Goal: Task Accomplishment & Management: Manage account settings

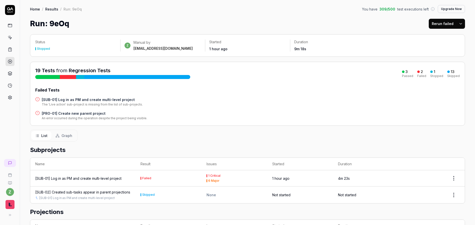
click at [13, 11] on icon at bounding box center [10, 10] width 10 height 10
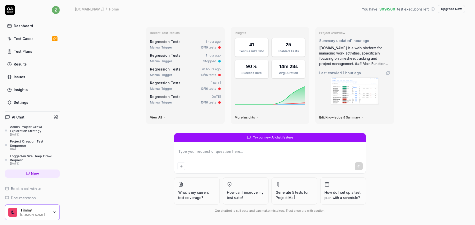
click at [18, 37] on div "Test Cases" at bounding box center [24, 38] width 20 height 5
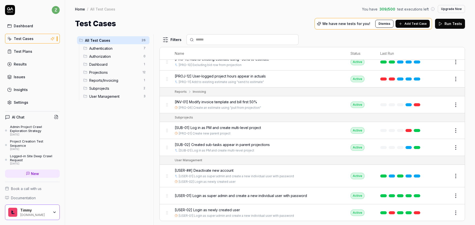
scroll to position [339, 0]
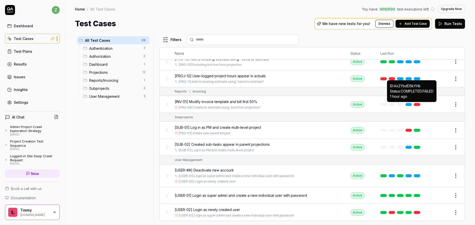
click at [415, 104] on link at bounding box center [417, 104] width 7 height 3
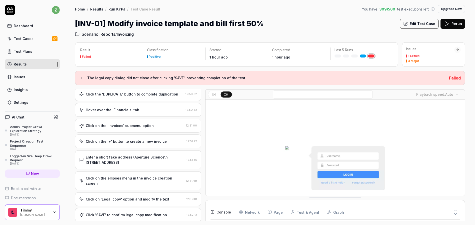
scroll to position [211, 0]
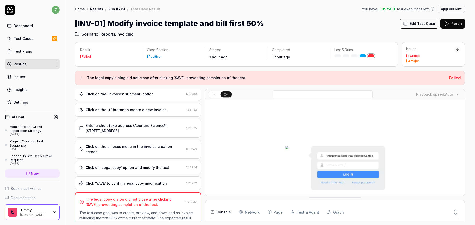
click at [141, 181] on div "Click 'SAVE' to confirm legal copy modification" at bounding box center [126, 183] width 81 height 5
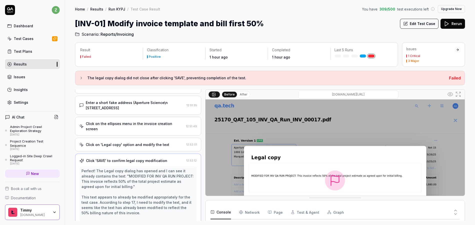
scroll to position [263, 0]
click at [423, 24] on button "Edit Test Case" at bounding box center [419, 24] width 39 height 10
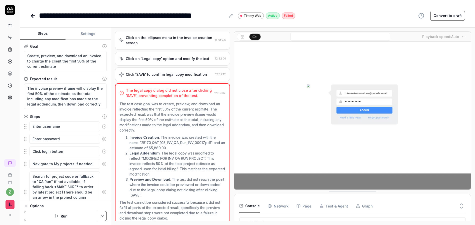
scroll to position [5, 0]
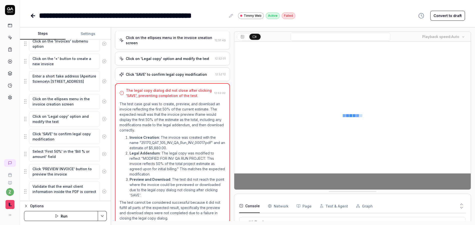
scroll to position [358, 0]
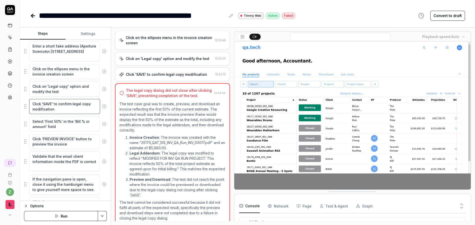
click at [63, 112] on textarea "Click 'SAVE' to confirm legal copy modification" at bounding box center [64, 106] width 71 height 15
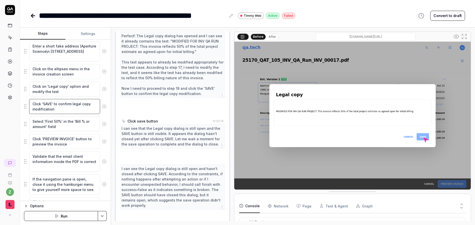
scroll to position [357, 0]
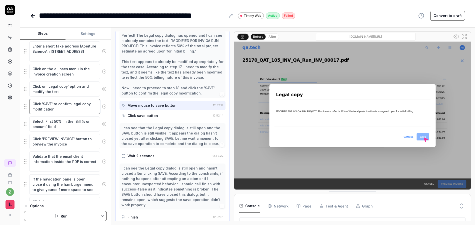
type textarea "*"
type textarea "Click 'SAVE' to confirm legal copy modification."
type textarea "*"
type textarea "Click 'SAVE' to confirm legal copy modification."
type textarea "*"
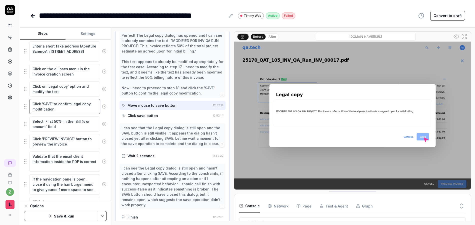
type textarea "Click 'SAVE' to confirm legal copy modification. D"
type textarea "*"
type textarea "Click 'SAVE' to confirm legal copy modification. Do"
type textarea "*"
type textarea "Click 'SAVE' to confirm legal copy modification. Do"
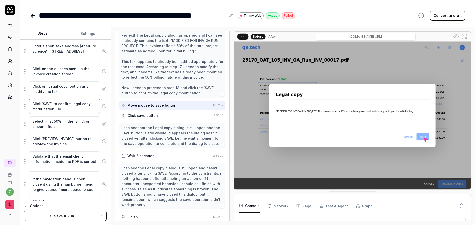
type textarea "*"
type textarea "Click 'SAVE' to confirm legal copy modification. Do n"
type textarea "*"
type textarea "Click 'SAVE' to confirm legal copy modification. Do no"
type textarea "*"
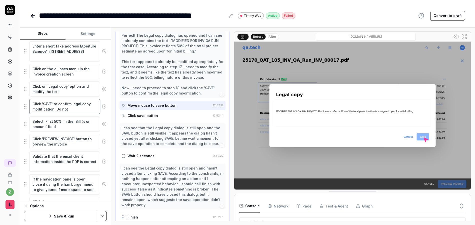
type textarea "Click 'SAVE' to confirm legal copy modification. Do not"
type textarea "*"
type textarea "Click 'SAVE' to confirm legal copy modification. Do not f"
type textarea "*"
type textarea "Click 'SAVE' to confirm legal copy modification. Do not"
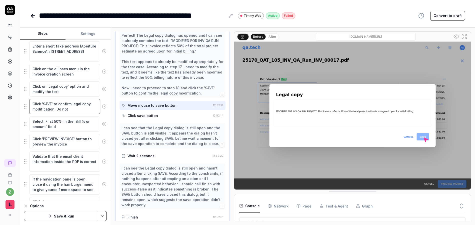
type textarea "*"
type textarea "Click 'SAVE' to confirm legal copy modification. Do not g"
type textarea "*"
type textarea "Click 'SAVE' to confirm legal copy modification. Do not gi"
type textarea "*"
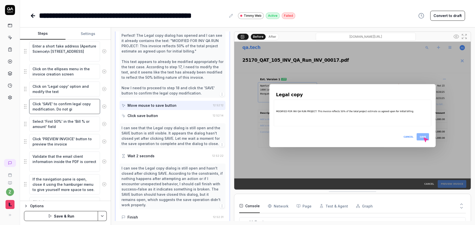
type textarea "Click 'SAVE' to confirm legal copy modification. Do not giv"
type textarea "*"
type textarea "Click 'SAVE' to confirm legal copy modification. Do not giv"
type textarea "*"
type textarea "Click 'SAVE' to confirm legal copy modification. Do not giv e"
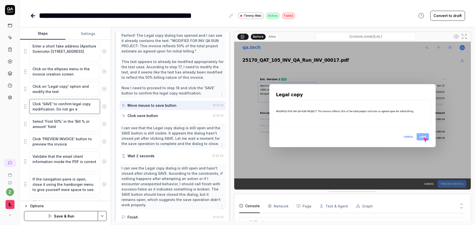
type textarea "*"
type textarea "Click 'SAVE' to confirm legal copy modification. Do not giv eu"
type textarea "*"
type textarea "Click 'SAVE' to confirm legal copy modification. Do not giv eup"
type textarea "*"
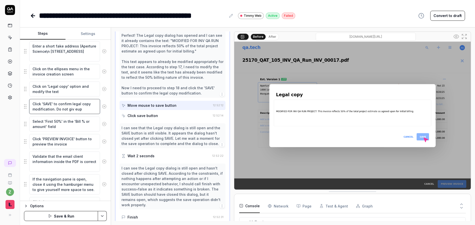
type textarea "Click 'SAVE' to confirm legal copy modification. Do not giv eu"
type textarea "*"
type textarea "Click 'SAVE' to confirm legal copy modification. Do not giv e"
type textarea "*"
type textarea "Click 'SAVE' to confirm legal copy modification. Do not giv"
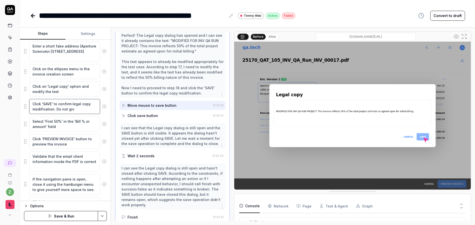
type textarea "*"
type textarea "Click 'SAVE' to confirm legal copy modification. Do not give"
type textarea "*"
type textarea "Click 'SAVE' to confirm legal copy modification. Do not give"
type textarea "*"
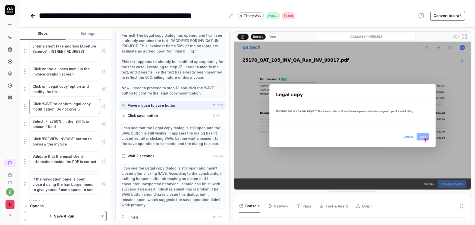
type textarea "Click 'SAVE' to confirm legal copy modification. Do not give up"
type textarea "*"
type textarea "Click 'SAVE' to confirm legal copy modification. Do not give up,"
type textarea "*"
type textarea "Click 'SAVE' to confirm legal copy modification. Do not give up,"
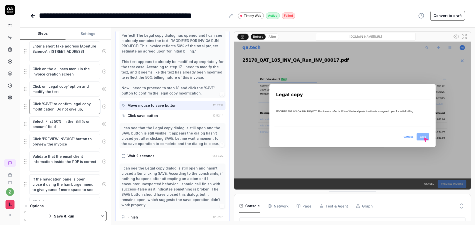
type textarea "*"
type textarea "Click 'SAVE' to confirm legal copy modification. Do not give up, ke"
type textarea "*"
type textarea "Click 'SAVE' to confirm legal copy modification. Do not give up, kee"
type textarea "*"
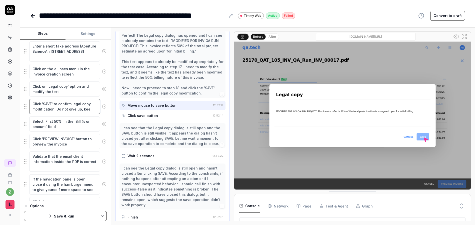
type textarea "Click 'SAVE' to confirm legal copy modification. Do not give up, keep"
type textarea "*"
type textarea "Click 'SAVE' to confirm legal copy modification. Do not give up, keep"
type textarea "*"
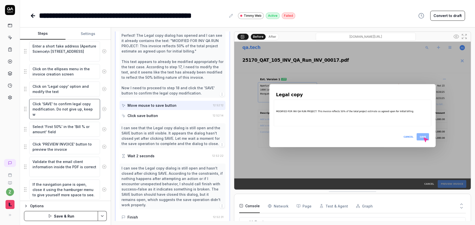
type textarea "Click 'SAVE' to confirm legal copy modification. Do not give up, keep wa"
type textarea "*"
type textarea "Click 'SAVE' to confirm legal copy modification. Do not give up, keep wai"
type textarea "*"
type textarea "Click 'SAVE' to confirm legal copy modification. Do not give up, keep wait"
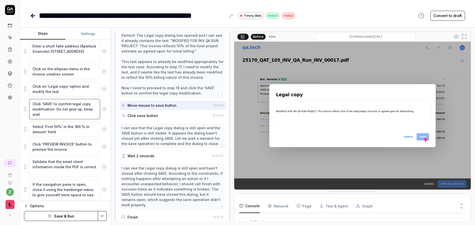
type textarea "*"
type textarea "Click 'SAVE' to confirm legal copy modification. Do not give up, keep waitin"
type textarea "*"
type textarea "Click 'SAVE' to confirm legal copy modification. Do not give up, keep waiting"
type textarea "*"
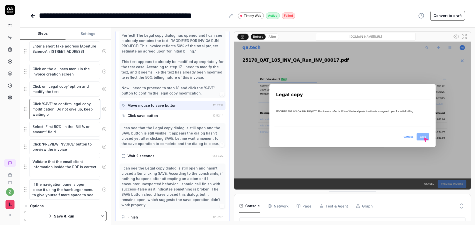
type textarea "Click 'SAVE' to confirm legal copy modification. Do not give up, keep waiting or"
type textarea "*"
type textarea "Click 'SAVE' to confirm legal copy modification. Do not give up, keep waiting or"
type textarea "*"
type textarea "Click 'SAVE' to confirm legal copy modification. Do not give up, keep waiting o…"
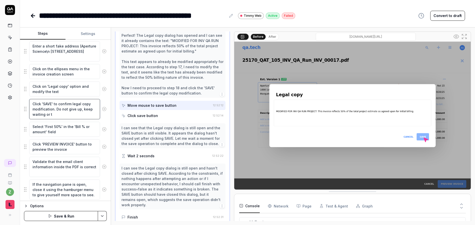
type textarea "*"
type textarea "Click 'SAVE' to confirm legal copy modification. Do not give up, keep waiting o…"
type textarea "*"
type textarea "Click 'SAVE' to confirm legal copy modification. Do not give up, keep waiting o…"
type textarea "*"
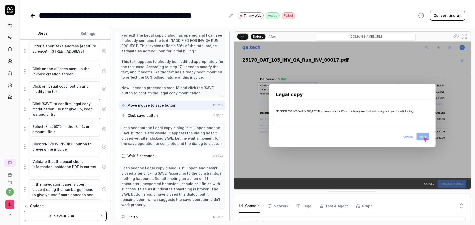
type textarea "Click 'SAVE' to confirm legal copy modification. Do not give up, keep waiting o…"
type textarea "*"
type textarea "Click 'SAVE' to confirm legal copy modification. Do not give up, keep waiting o…"
type textarea "*"
type textarea "Click 'SAVE' to confirm legal copy modification. Do not give up, keep waiting o…"
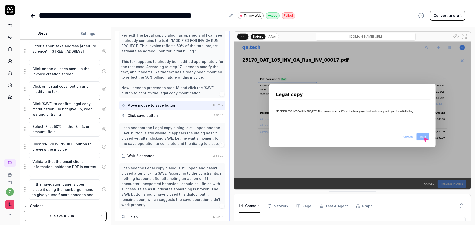
type textarea "*"
type textarea "Click 'SAVE' to confirm legal copy modification. Do not give up, keep waiting o…"
type textarea "*"
type textarea "Click 'SAVE' to confirm legal copy modification. Do not give up, keep waiting o…"
type textarea "*"
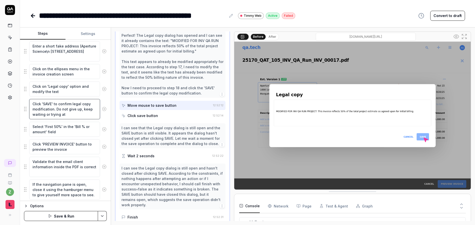
type textarea "Click 'SAVE' to confirm legal copy modification. Do not give up, keep waiting o…"
type textarea "*"
type textarea "Click 'SAVE' to confirm legal copy modification. Do not give up, keep waiting o…"
type textarea "*"
type textarea "Click 'SAVE' to confirm legal copy modification. Do not give up, keep waiting o…"
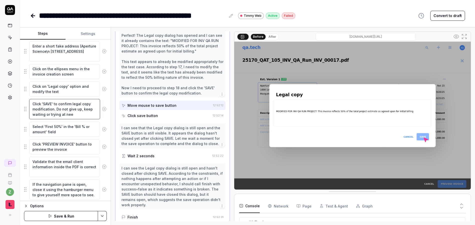
type textarea "*"
type textarea "Click 'SAVE' to confirm legal copy modification. Do not give up, keep waiting o…"
type textarea "*"
type textarea "Click 'SAVE' to confirm legal copy modification. Do not give up, keep waiting o…"
type textarea "*"
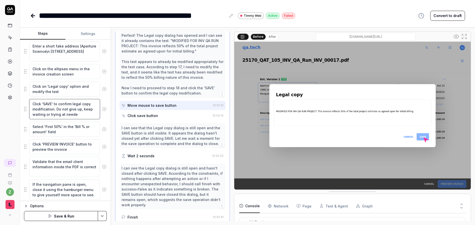
type textarea "Click 'SAVE' to confirm legal copy modification. Do not give up, keep waiting o…"
type textarea "*"
type textarea "Click 'SAVE' to confirm legal copy modification. Do not give up, keep waiting o…"
click at [63, 115] on textarea "Click 'SAVE' to confirm legal copy modification. Do not give up, keep waiting o…" at bounding box center [64, 109] width 71 height 20
type textarea "*"
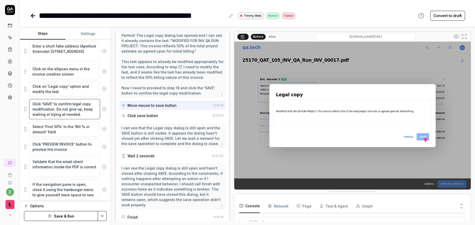
type textarea "Click 'SAVE' to confirm legal copy modification. Do not give up, keep waiting o…"
type textarea "*"
type textarea "Click 'SAVE' to confirm legal copy modification. Do not give up, keep waiting o…"
click at [103, 119] on div "Goal Create, preview, and download an invoice to charge the client the first 50…" at bounding box center [65, 120] width 91 height 161
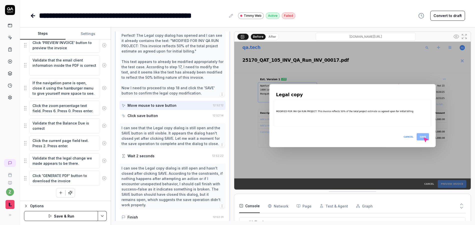
scroll to position [460, 0]
click at [101, 218] on html "**********" at bounding box center [237, 112] width 475 height 225
click at [76, 181] on div "Save" at bounding box center [78, 181] width 64 height 11
type textarea "*"
click at [32, 15] on icon at bounding box center [32, 16] width 2 height 4
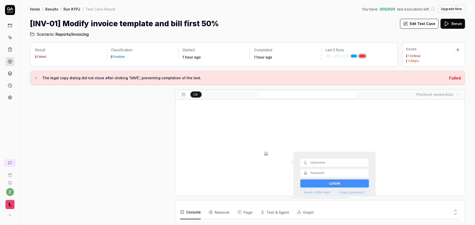
scroll to position [318, 0]
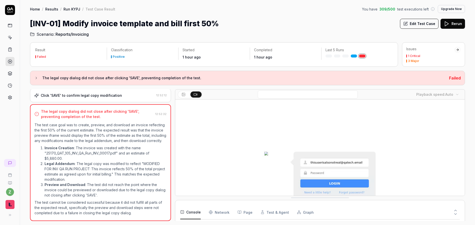
click at [71, 31] on h2 "Scenario: Reports/Invoicing" at bounding box center [247, 33] width 435 height 8
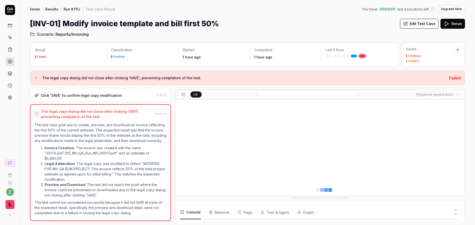
click at [72, 32] on span "Reports/Invoicing" at bounding box center [72, 34] width 33 height 6
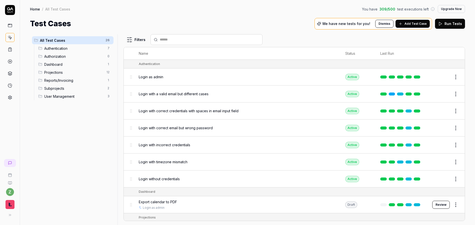
click at [65, 82] on span "Reports/Invoicing" at bounding box center [74, 80] width 60 height 5
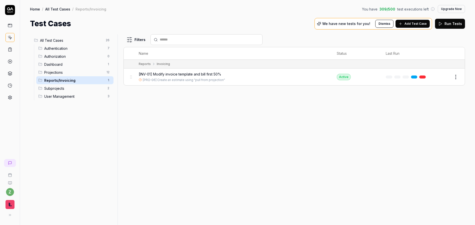
click at [415, 25] on span "Add Test Case" at bounding box center [416, 24] width 22 height 5
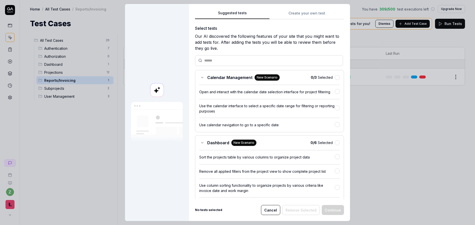
click at [235, 63] on input "text" at bounding box center [272, 60] width 136 height 5
click at [301, 13] on button "Create your own test" at bounding box center [307, 14] width 75 height 9
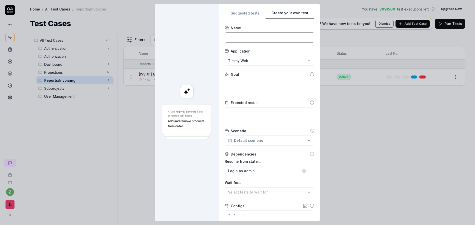
click at [256, 35] on input at bounding box center [270, 38] width 90 height 10
type input "[INV-02]"
drag, startPoint x: 77, startPoint y: 51, endPoint x: 47, endPoint y: 45, distance: 30.4
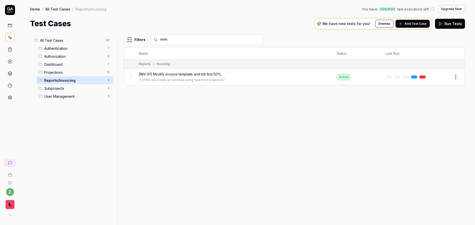
click at [10, 10] on icon at bounding box center [10, 9] width 6 height 3
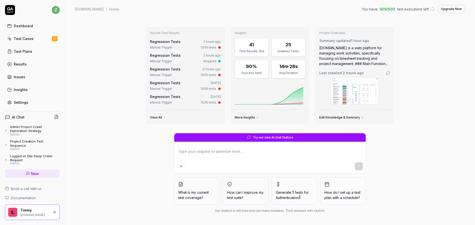
type textarea "*"
click at [166, 42] on link "Regression Tests" at bounding box center [165, 42] width 31 height 4
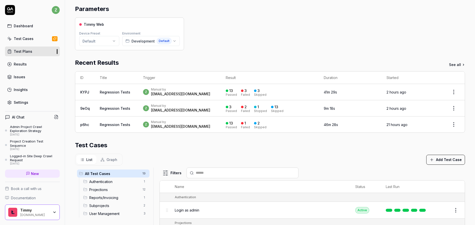
scroll to position [60, 0]
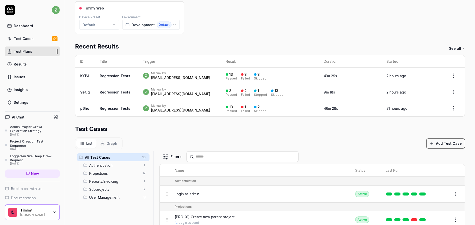
click at [123, 76] on link "Regression Tests" at bounding box center [115, 76] width 31 height 4
click at [114, 77] on link "Regression Tests" at bounding box center [115, 76] width 31 height 4
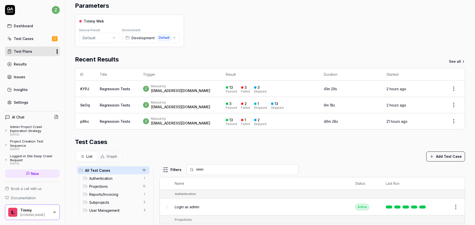
scroll to position [0, 0]
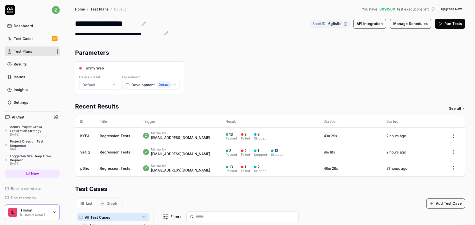
click at [446, 136] on html "**********" at bounding box center [237, 112] width 475 height 225
click at [248, 121] on html "**********" at bounding box center [237, 112] width 475 height 225
click at [192, 135] on div "z Manual by [PERSON_NAME][EMAIL_ADDRESS][DOMAIN_NAME]" at bounding box center [179, 135] width 73 height 9
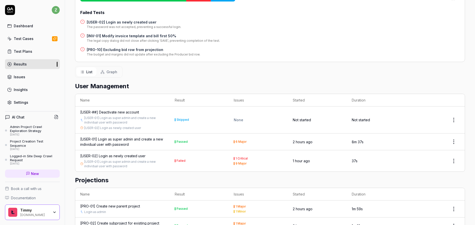
scroll to position [92, 0]
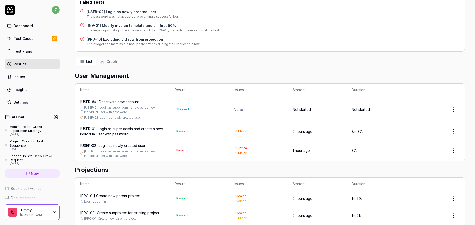
click at [123, 143] on div "[USER-02] Login as newly created user" at bounding box center [112, 145] width 65 height 5
click at [134, 126] on div "[USER-01] Login as super admin and create a new individual user with password" at bounding box center [122, 131] width 85 height 11
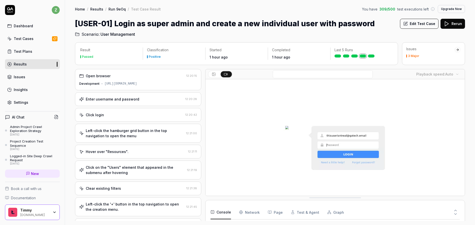
scroll to position [169, 0]
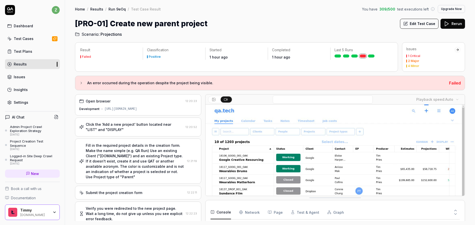
scroll to position [114, 0]
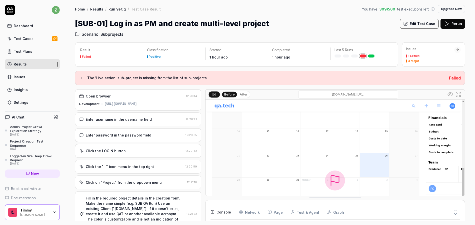
scroll to position [199, 0]
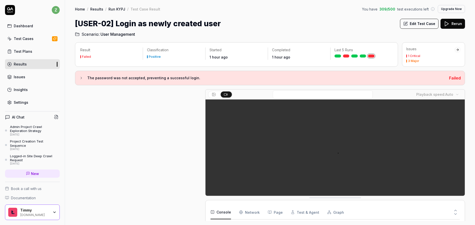
scroll to position [20, 0]
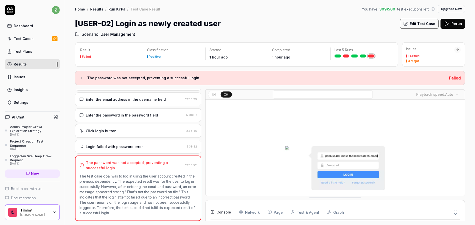
click at [114, 132] on div "Click login button" at bounding box center [101, 130] width 31 height 5
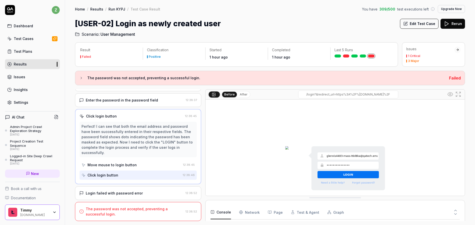
scroll to position [96, 0]
click at [122, 191] on div "Login failed with password error" at bounding box center [114, 193] width 57 height 5
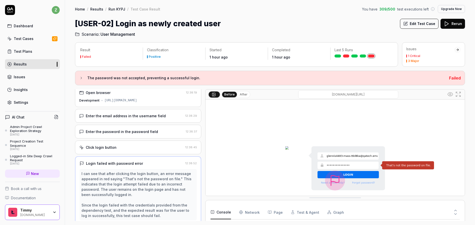
scroll to position [0, 0]
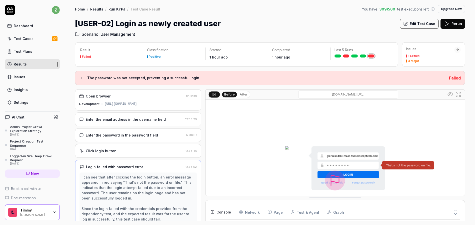
click at [119, 121] on div "Enter the email address in the username field" at bounding box center [126, 119] width 80 height 5
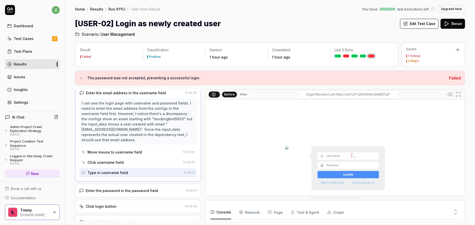
scroll to position [26, 0]
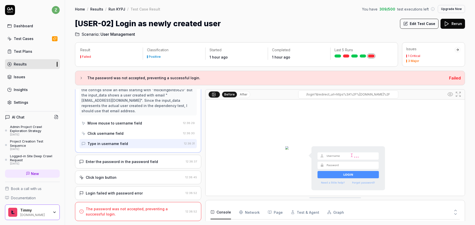
click at [135, 193] on div "Login failed with password error" at bounding box center [114, 193] width 57 height 5
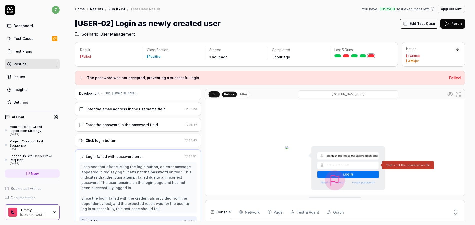
scroll to position [0, 0]
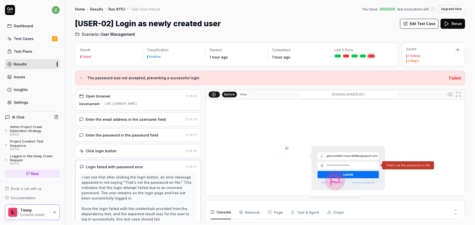
click at [147, 126] on div "Enter the email address in the username field 12:38:29" at bounding box center [138, 120] width 126 height 14
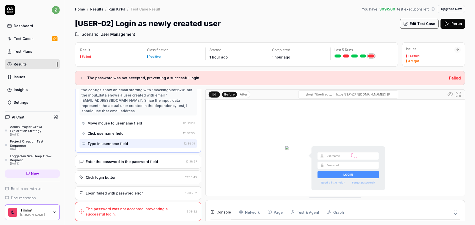
click at [140, 160] on div "Enter the password in the password field" at bounding box center [122, 161] width 72 height 5
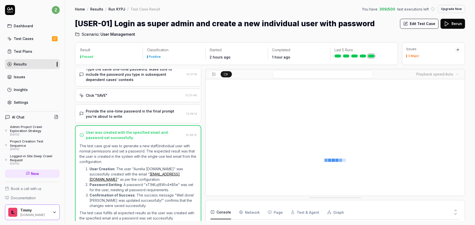
click at [273, 124] on video at bounding box center [336, 160] width 260 height 162
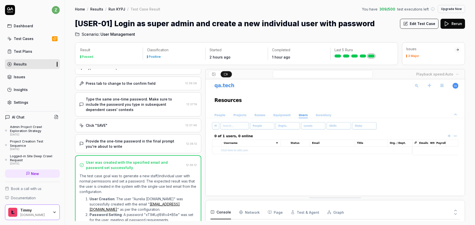
click at [139, 139] on div "Provide the one-time password in the final prompt you're about to write" at bounding box center [135, 144] width 99 height 11
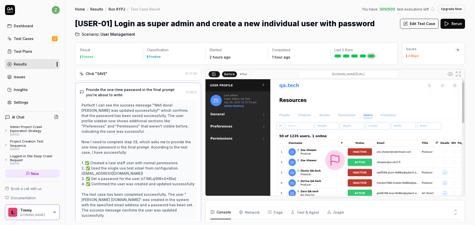
scroll to position [567, 0]
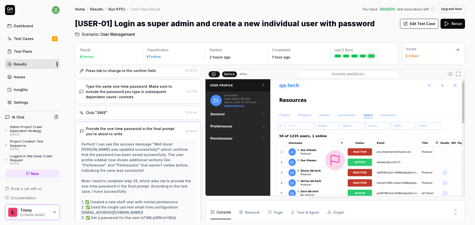
click at [138, 110] on div "Click "SAVE"" at bounding box center [131, 112] width 104 height 5
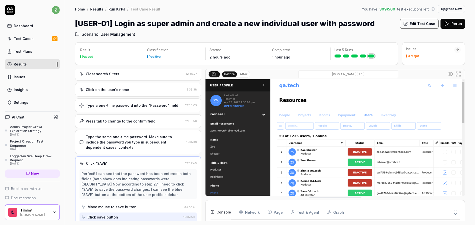
scroll to position [43, 0]
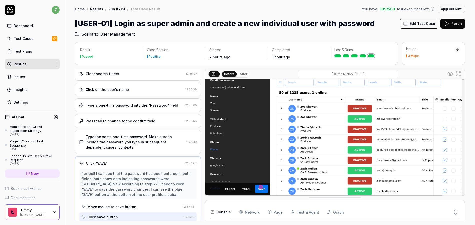
click at [117, 204] on div "Move mouse to save button" at bounding box center [112, 206] width 49 height 5
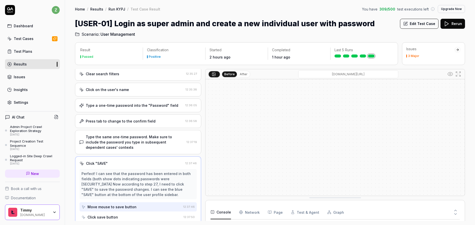
scroll to position [486, 0]
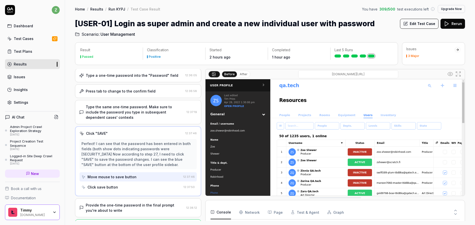
click at [120, 110] on div "Type the same one-time password. Make sure to include the password you type in …" at bounding box center [135, 112] width 99 height 16
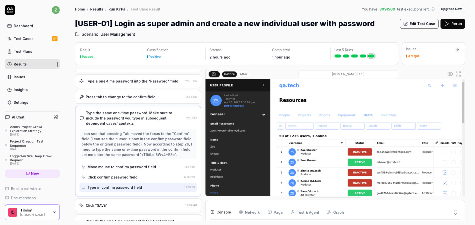
scroll to position [481, 0]
click at [129, 164] on div "Move mouse to confirm password field" at bounding box center [122, 166] width 69 height 5
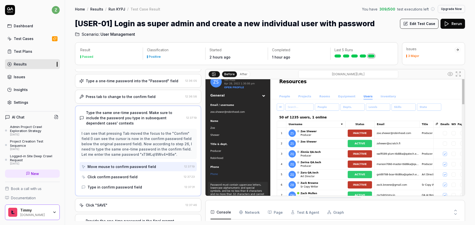
scroll to position [43, 0]
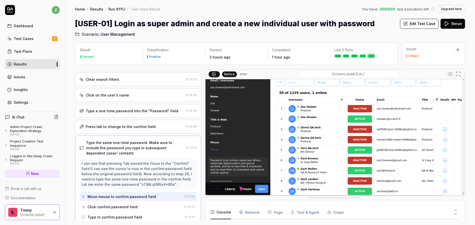
click at [121, 124] on div "Press tab to change to the confirm field 12:36:58" at bounding box center [138, 127] width 126 height 14
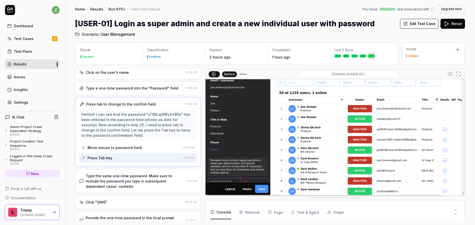
scroll to position [474, 0]
click at [144, 173] on div "Type the same one-time password. Make sure to include the password you type in …" at bounding box center [135, 181] width 99 height 16
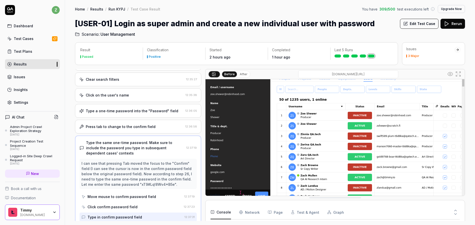
scroll to position [43, 0]
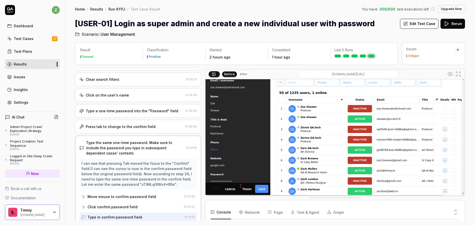
click at [241, 74] on button "After" at bounding box center [244, 75] width 12 height 6
click at [233, 73] on button "Before" at bounding box center [229, 75] width 15 height 6
drag, startPoint x: 273, startPoint y: 128, endPoint x: 276, endPoint y: 120, distance: 8.5
click at [282, 128] on img at bounding box center [336, 117] width 260 height 162
click at [240, 76] on button "After" at bounding box center [244, 75] width 12 height 6
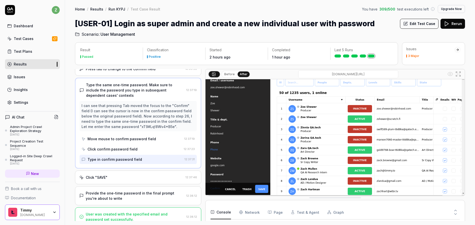
click at [114, 176] on div "Click "SAVE" 12:37:46" at bounding box center [138, 178] width 126 height 14
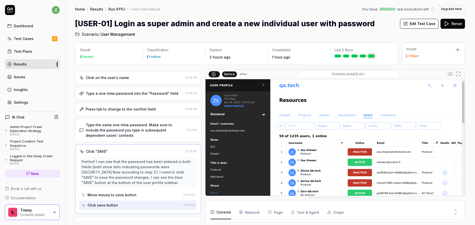
scroll to position [498, 0]
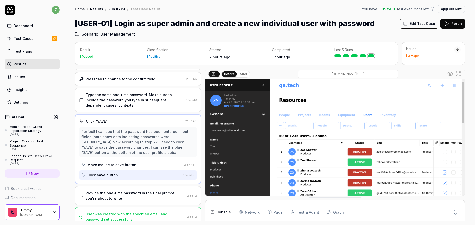
click at [115, 191] on div "Provide the one-time password in the final prompt you're about to write" at bounding box center [135, 196] width 99 height 11
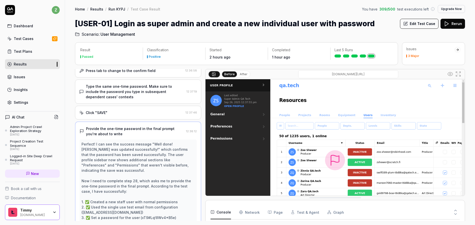
click at [113, 91] on div "Type the same one-time password. Make sure to include the password you type in …" at bounding box center [135, 92] width 99 height 16
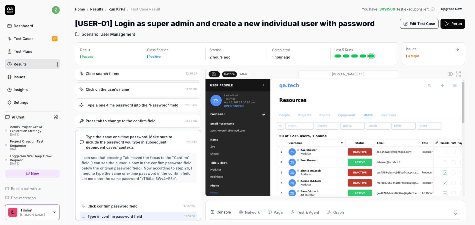
scroll to position [451, 0]
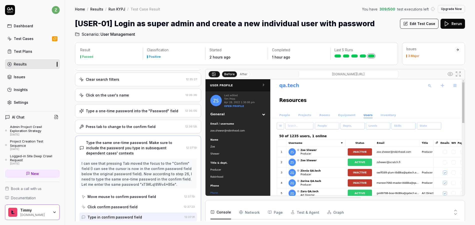
click at [128, 204] on div "Click confirm password field" at bounding box center [132, 206] width 100 height 9
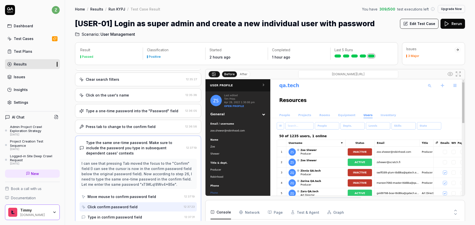
click at [418, 20] on button "Edit Test Case" at bounding box center [419, 24] width 39 height 10
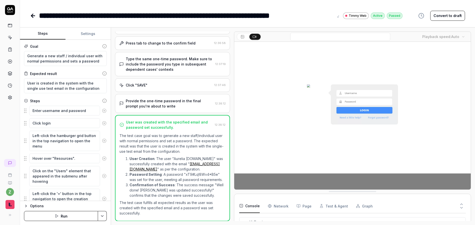
scroll to position [513, 0]
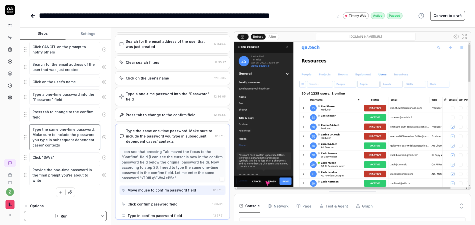
scroll to position [434, 0]
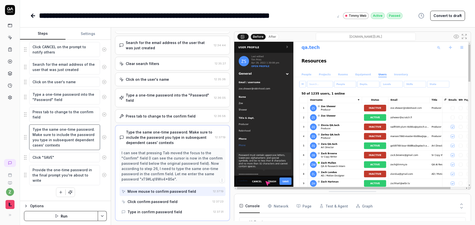
drag, startPoint x: 65, startPoint y: 147, endPoint x: 50, endPoint y: 130, distance: 22.1
click at [50, 130] on textarea "Type the same one-time password. Make sure to include the password you type in …" at bounding box center [64, 138] width 71 height 26
type textarea "*"
type textarea "Type the same one-time password."
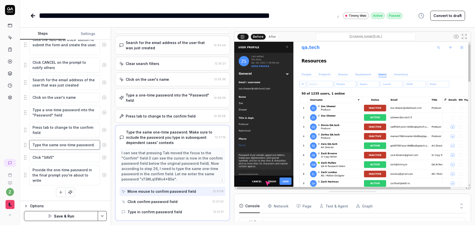
type textarea "*"
type textarea "Type the same one-time password. D"
type textarea "*"
type textarea "Type the same one-time password. DO"
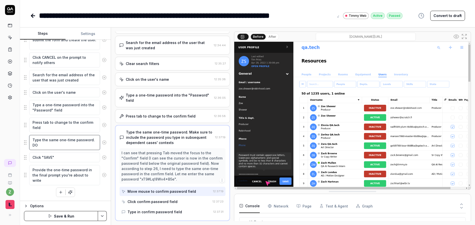
type textarea "*"
type textarea "Type the same one-time password. DO"
type textarea "*"
type textarea "Type the same one-time password. DO NO"
type textarea "*"
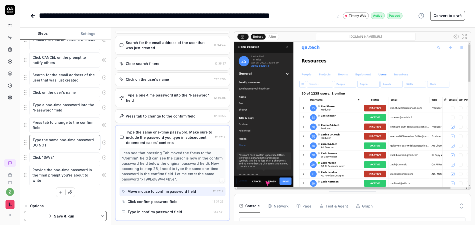
type textarea "Type the same one-time password. DO NOT"
type textarea "*"
type textarea "Type the same one-time password. DO NOT R"
type textarea "*"
type textarea "Type the same one-time password. DO NOT RE"
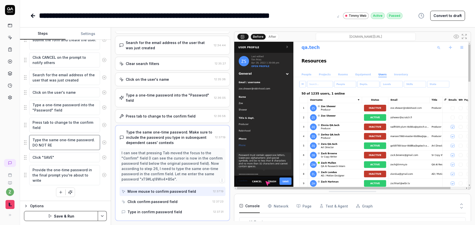
type textarea "*"
type textarea "Type the same one-time password. DO NOT RE-"
type textarea "*"
type textarea "Type the same one-time password. DO NOT RE-C"
type textarea "*"
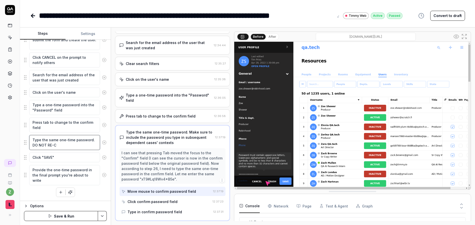
type textarea "Type the same one-time password. DO NOT RE-CL"
type textarea "*"
type textarea "Type the same one-time password. DO NOT RE-CLIC"
type textarea "*"
type textarea "Type the same one-time password. DO NOT RE-CLICK"
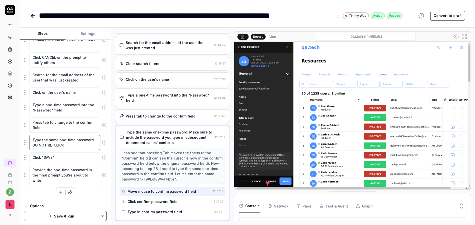
type textarea "*"
type textarea "Type the same one-time password. DO NOT RE-CLICK"
type textarea "*"
type textarea "Type the same one-time password. DO NOT RE-CLICK T"
type textarea "*"
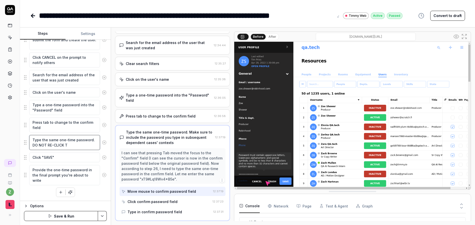
type textarea "Type the same one-time password. DO NOT RE-CLICK TH"
type textarea "*"
type textarea "Type the same one-time password. DO NOT RE-CLICK THE"
type textarea "*"
type textarea "Type the same one-time password. DO NOT RE-CLICK THE"
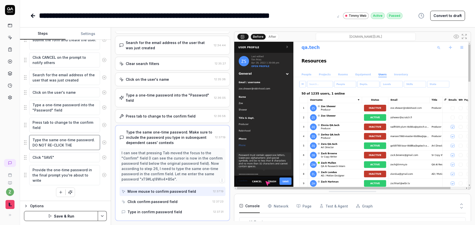
type textarea "*"
type textarea "Type the same one-time password. DO NOT RE-CLICK THE FI"
type textarea "*"
type textarea "Type the same one-time password. DO NOT RE-CLICK THE FIE"
type textarea "*"
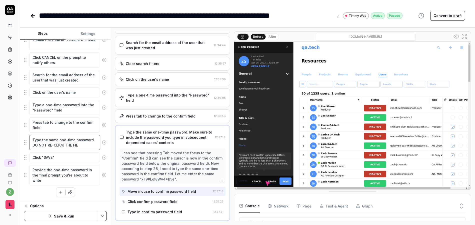
type textarea "Type the same one-time password. DO NOT RE-CLICK THE FIEL"
type textarea "*"
type textarea "Type the same one-time password. DO NOT RE-CLICK THE FIELD"
type textarea "*"
type textarea "Type the same one-time password. DO NOT RE-CLICK THE FIELD,"
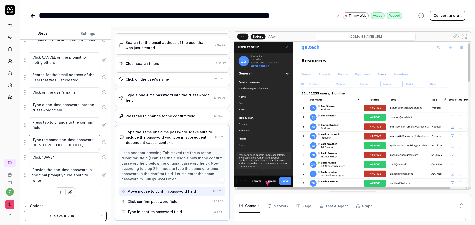
type textarea "*"
type textarea "Type the same one-time password. DO NOT RE-CLICK THE FIELD,"
type textarea "*"
type textarea "Type the same one-time password. DO NOT RE-CLICK THE FIELD, T"
type textarea "*"
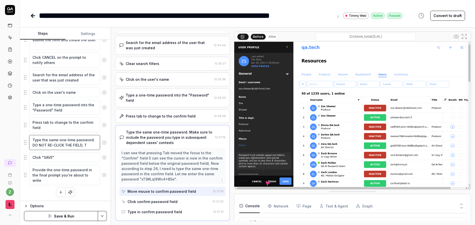
type textarea "Type the same one-time password. DO NOT RE-CLICK THE FIELD, TA"
type textarea "*"
type textarea "Type the same one-time password. DO NOT RE-CLICK THE FIELD, TAB"
type textarea "*"
type textarea "Type the same one-time password. DO NOT RE-CLICK THE FIELD, TAB"
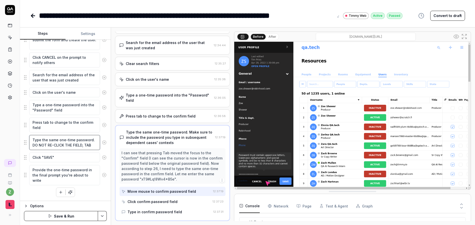
type textarea "*"
type textarea "Type the same one-time password. DO NOT RE-CLICK THE FIELD, TAB A"
type textarea "*"
type textarea "Type the same one-time password. DO NOT RE-CLICK THE FIELD, TAB AL"
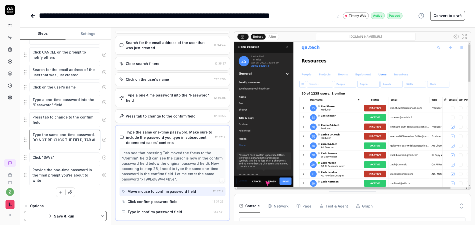
type textarea "*"
type textarea "Type the same one-time password. DO NOT RE-CLICK THE FIELD, TAB ALR"
type textarea "*"
type textarea "Type the same one-time password. DO NOT RE-CLICK THE FIELD, TAB ALRE"
type textarea "*"
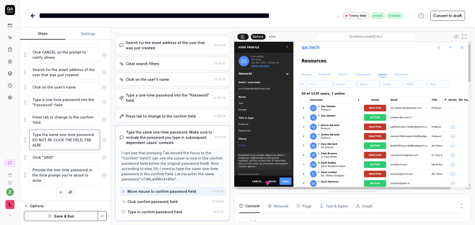
type textarea "Type the same one-time password. DO NOT RE-CLICK THE FIELD, TAB ALREA"
type textarea "*"
type textarea "Type the same one-time password. DO NOT RE-CLICK THE FIELD, TAB ALREAD"
type textarea "*"
type textarea "Type the same one-time password. DO NOT RE-CLICK THE FIELD, TAB ALREADY"
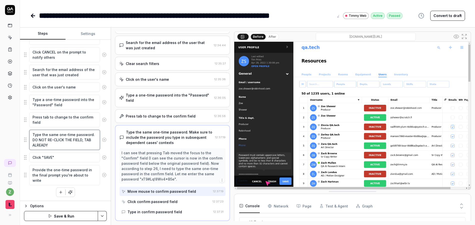
type textarea "*"
type textarea "Type the same one-time password. DO NOT RE-CLICK THE FIELD, TAB ALREADY"
type textarea "*"
type textarea "Type the same one-time password. DO NOT RE-CLICK THE FIELD, TAB ALREADY H"
type textarea "*"
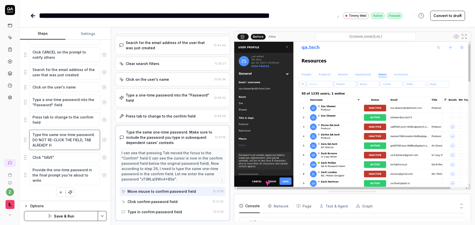
type textarea "Type the same one-time password. DO NOT RE-CLICK THE FIELD, TAB ALREADY HA"
type textarea "*"
type textarea "Type the same one-time password. DO NOT RE-CLICK THE FIELD, TAB ALREADY HAS"
type textarea "*"
type textarea "Type the same one-time password. DO NOT RE-CLICK THE FIELD, TAB ALREADY HAS"
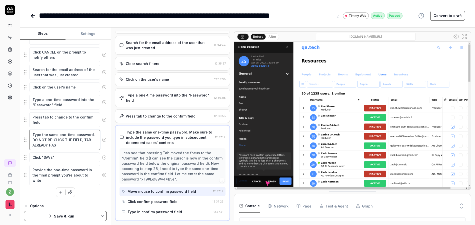
type textarea "*"
type textarea "Type the same one-time password. DO NOT RE-CLICK THE FIELD, TAB ALREADY HAS YO"
type textarea "*"
type textarea "Type the same one-time password. DO NOT RE-CLICK THE FIELD, TAB ALREADY HAS YOU"
type textarea "*"
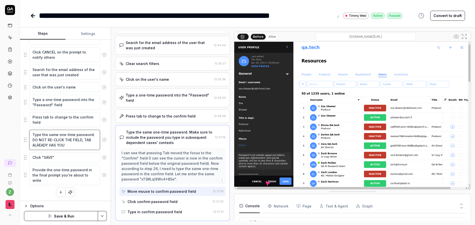
type textarea "Type the same one-time password. DO NOT RE-CLICK THE FIELD, TAB ALREADY HAS YOU…"
type textarea "*"
type textarea "Type the same one-time password. DO NOT RE-CLICK THE FIELD, TAB ALREADY HAS YOU…"
type textarea "*"
type textarea "Type the same one-time password. DO NOT RE-CLICK THE FIELD, TAB ALREADY HAS YOU…"
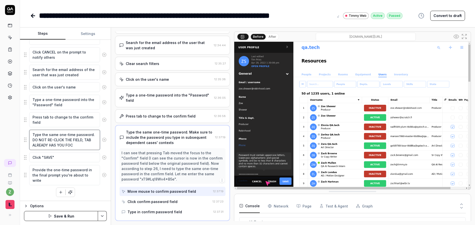
type textarea "*"
type textarea "Type the same one-time password. DO NOT RE-CLICK THE FIELD, TAB ALREADY HAS YOU…"
type textarea "*"
type textarea "Type the same one-time password. DO NOT RE-CLICK THE FIELD, [PERSON_NAME] ALREA…"
type textarea "*"
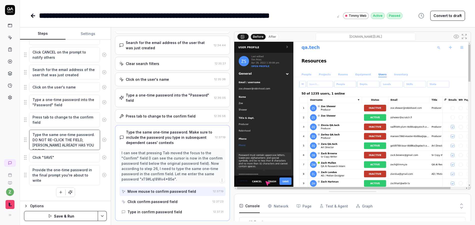
type textarea "Type the same one-time password. DO NOT RE-CLICK THE FIELD, [PERSON_NAME] ALREA…"
type textarea "*"
type textarea "Type the same one-time password. DO NOT RE-CLICK THE FIELD, TAB ALREADY HAS YOU…"
type textarea "*"
type textarea "Type the same one-time password. DO NOT RE-CLICK THE FIELD, TAB ALREADY HAS YOU…"
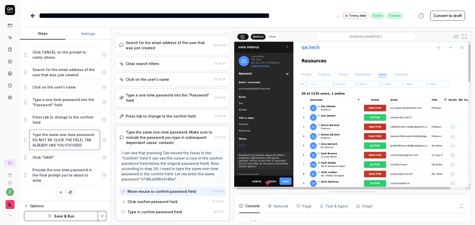
type textarea "*"
type textarea "Type the same one-time password. DO NOT RE-CLICK THE FIELD, [PERSON_NAME] ALREA…"
type textarea "*"
type textarea "Type the same one-time password. DO NOT RE-CLICK THE FIELD, [PERSON_NAME] ALREA…"
type textarea "*"
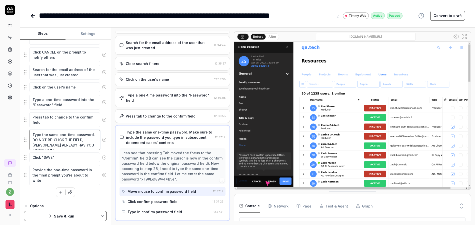
type textarea "Type the same one-time password. DO NOT RE-CLICK THE FIELD, [PERSON_NAME] ALREA…"
type textarea "*"
type textarea "Type the same one-time password. DO NOT RE-CLICK THE FIELD, [PERSON_NAME] ALREA…"
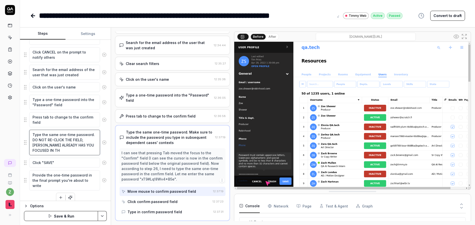
scroll to position [431, 0]
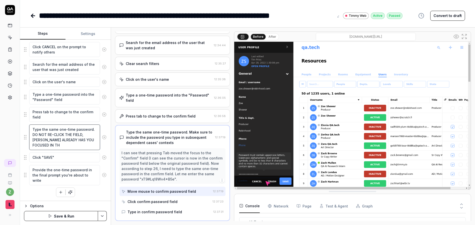
type textarea "*"
type textarea "Type the same one-time password. DO NOT RE-CLICK THE FIELD, [PERSON_NAME] ALREA…"
type textarea "*"
type textarea "Type the same one-time password. DO NOT RE-CLICK THE FIELD, [PERSON_NAME] ALREA…"
type textarea "*"
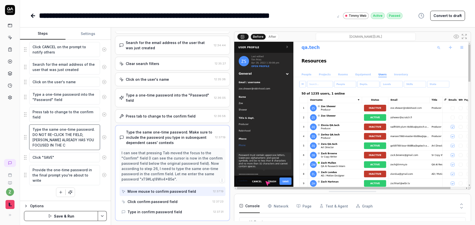
type textarea "Type the same one-time password. DO NOT RE-CLICK THE FIELD, [PERSON_NAME] ALREA…"
type textarea "*"
type textarea "Type the same one-time password. DO NOT RE-CLICK THE FIELD, [PERSON_NAME] ALREA…"
type textarea "*"
type textarea "Type the same one-time password. DO NOT RE-CLICK THE FIELD, [PERSON_NAME] ALREA…"
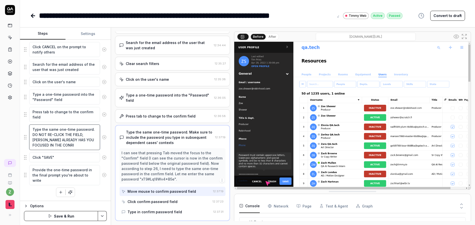
type textarea "*"
type textarea "Type the same one-time password. DO NOT RE-CLICK THE FIELD, [PERSON_NAME] ALREA…"
type textarea "*"
type textarea "Type the same one-time password. DO NOT RE-CLICK THE FIELD, TAB ALREADY HAS YOU…"
type textarea "*"
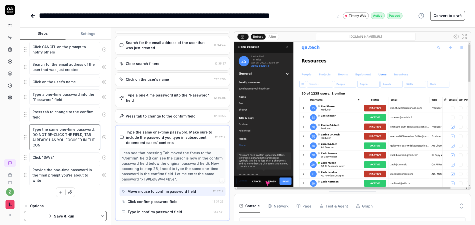
type textarea "Type the same one-time password. DO NOT RE-CLICK THE FIELD, [PERSON_NAME] ALREA…"
type textarea "*"
type textarea "Type the same one-time password. DO NOT RE-CLICK THE FIELD, [PERSON_NAME] ALREA…"
type textarea "*"
type textarea "Type the same one-time password. DO NOT RE-CLICK THE FIELD, [PERSON_NAME] ALREA…"
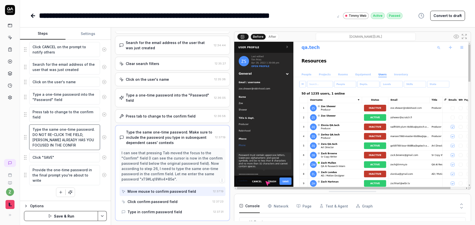
type textarea "*"
type textarea "Type the same one-time password. DO NOT RE-CLICK THE FIELD, [PERSON_NAME] ALREA…"
type textarea "*"
type textarea "Type the same one-time password. DO NOT RE-CLICK THE FIELD, [PERSON_NAME] ALREA…"
type textarea "*"
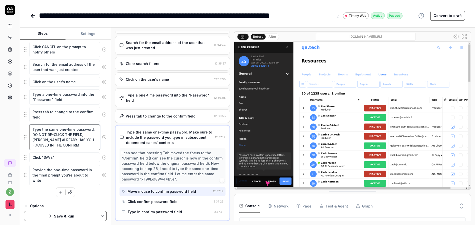
type textarea "Type the same one-time password. DO NOT RE-CLICK THE FIELD, [PERSON_NAME] ALREA…"
type textarea "*"
type textarea "Type the same one-time password. DO NOT RE-CLICK THE FIELD, [PERSON_NAME] ALREA…"
type textarea "*"
type textarea "Type the same one-time password. DO NOT RE-CLICK THE FIELD, [PERSON_NAME] ALREA…"
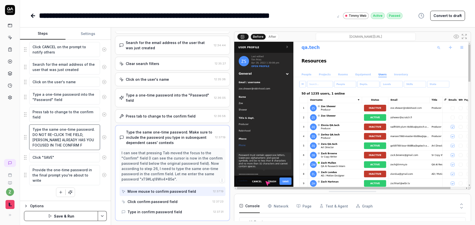
type textarea "*"
type textarea "Type the same one-time password. DO NOT RE-CLICK THE FIELD, [PERSON_NAME] ALREA…"
type textarea "*"
type textarea "Type the same one-time password. DO NOT RE-CLICK THE FIELD, [PERSON_NAME] ALREA…"
type textarea "*"
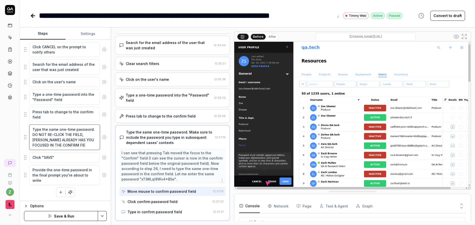
type textarea "Type the same one-time password. DO NOT RE-CLICK THE FIELD, [PERSON_NAME] ALREA…"
type textarea "*"
type textarea "Type the same one-time password. DO NOT RE-CLICK THE FIELD, [PERSON_NAME] ALREA…"
type textarea "*"
type textarea "Type the same one-time password. DO NOT RE-CLICK THE FIELD, [PERSON_NAME] ALREA…"
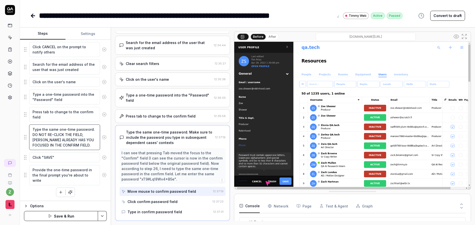
click at [42, 144] on textarea "Type the same one-time password. DO NOT RE-CLICK THE FIELD, [PERSON_NAME] ALREA…" at bounding box center [64, 138] width 71 height 26
drag, startPoint x: 91, startPoint y: 135, endPoint x: 94, endPoint y: 130, distance: 5.9
click at [83, 134] on textarea "Type the same one-time password. DO NOT RE-CLICK THE FIELD, [PERSON_NAME] ALREA…" at bounding box center [64, 138] width 71 height 26
type textarea "*"
type textarea "Type the same one-time password. DO NOT RE-CLICK THE FIELD, ALREADY HAS YOU FOC…"
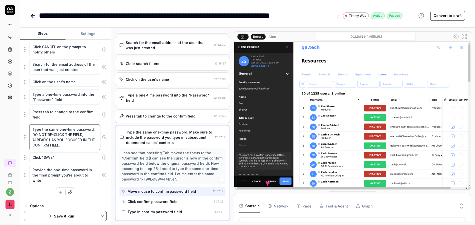
type textarea "*"
type textarea "Type the same one-time password. DO NOT RE-CLICK THE FIELD, T ALREADY HAS YOU F…"
type textarea "*"
type textarea "Type the same one-time password. DO NOT RE-CLICK THE FIELD, TH ALREADY HAS YOU …"
type textarea "*"
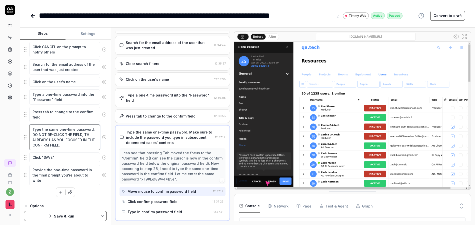
type textarea "Type the same one-time password. DO NOT RE-CLICK THE FIELD, THE ALREADY HAS YOU…"
type textarea "*"
type textarea "Type the same one-time password. DO NOT RE-CLICK THE FIELD, THE ALREADY HAS YOU…"
type textarea "*"
type textarea "Type the same one-time password. DO NOT RE-CLICK THE FIELD, THE P ALREADY HAS Y…"
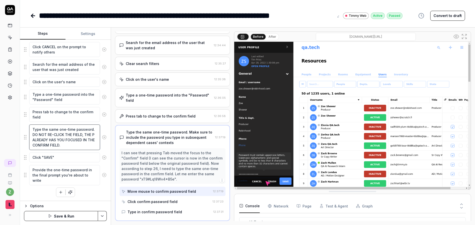
type textarea "*"
type textarea "Type the same one-time password. DO NOT RE-CLICK THE FIELD, THE PR ALREADY HAS …"
type textarea "*"
type textarea "Type the same one-time password. DO NOT RE-CLICK THE FIELD, THE PRE ALREADY HAS…"
type textarea "*"
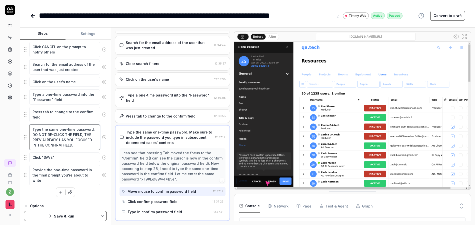
type textarea "Type the same one-time password. DO NOT RE-CLICK THE FIELD, THE PREVI ALREADY H…"
type textarea "*"
type textarea "Type the same one-time password. DO NOT RE-CLICK THE FIELD, THE PREVIOU ALREADY…"
type textarea "*"
type textarea "Type the same one-time password. DO NOT RE-CLICK THE FIELD, THE PREVIOUS ALREAD…"
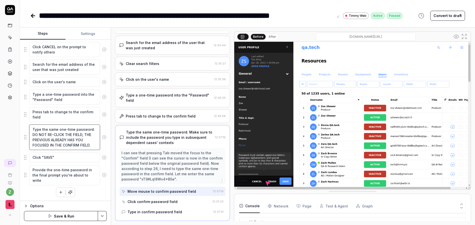
type textarea "*"
type textarea "Type the same one-time password. DO NOT RE-CLICK THE FIELD, THE PREVIOUS ALREAD…"
type textarea "*"
type textarea "Type the same one-time password. DO NOT RE-CLICK THE FIELD, THE PREVIOUS IN ALR…"
type textarea "*"
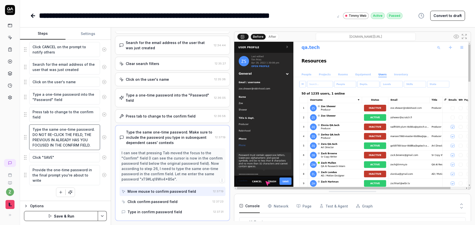
type textarea "Type the same one-time password. DO NOT RE-CLICK THE FIELD, THE PREVIOUS INS AL…"
type textarea "*"
type textarea "Type the same one-time password. DO NOT RE-CLICK THE FIELD, THE PREVIOUS INST A…"
type textarea "*"
type textarea "Type the same one-time password. DO NOT RE-CLICK THE FIELD, THE PREVIOUS INSTRU…"
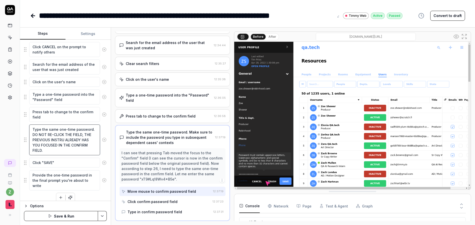
type textarea "*"
type textarea "Type the same one-time password. DO NOT RE-CLICK THE FIELD, THE PREVIOUS INSTRU…"
type textarea "*"
type textarea "Type the same one-time password. DO NOT RE-CLICK THE FIELD, THE PREVIOUS INSTRU…"
type textarea "*"
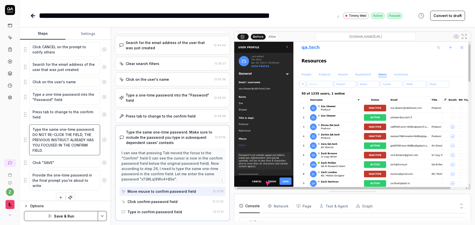
type textarea "Type the same one-time password. DO NOT RE-CLICK THE FIELD, THE PREVIOUS INSTRU…"
type textarea "*"
type textarea "Type the same one-time password. DO NOT RE-CLICK THE FIELD, THE PREVIOUS INSTRU…"
type textarea "*"
type textarea "Type the same one-time password. DO NOT RE-CLICK THE FIELD, THE PREVIOUS INSTRU…"
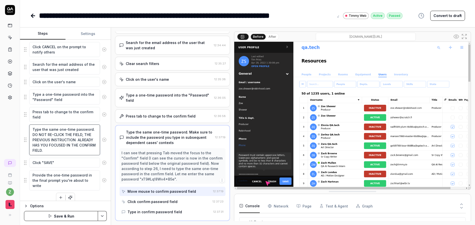
type textarea "*"
type textarea "Type the same one-time password. DO NOT RE-CLICK THE FIELD, THE PREVIOUS INSTRU…"
click at [83, 152] on textarea "Type the same one-time password. DO NOT RE-CLICK THE FIELD, THE PREVIOUS INSTRU…" at bounding box center [64, 140] width 71 height 31
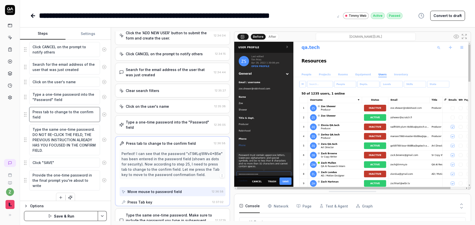
scroll to position [392, 0]
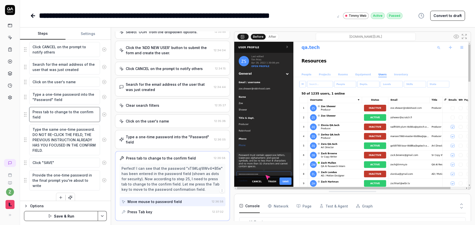
drag, startPoint x: 72, startPoint y: 120, endPoint x: 50, endPoint y: 112, distance: 23.4
click at [50, 112] on textarea "Press tab to change to the confirm field" at bounding box center [64, 114] width 71 height 15
type textarea "*"
type textarea "Press tab t"
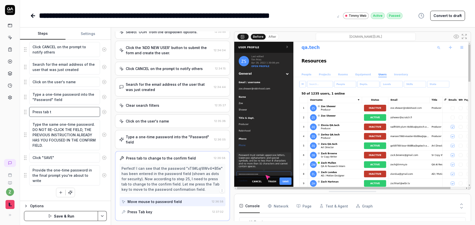
type textarea "*"
type textarea "Press tab"
type textarea "*"
type textarea "Press tab"
type textarea "*"
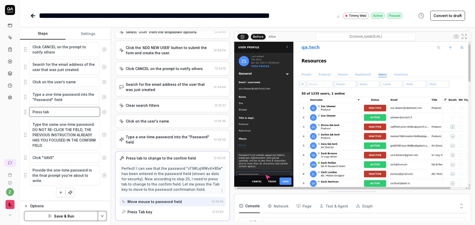
type textarea "Press tab"
click at [80, 142] on textarea "Type the same one-time password. DO NOT RE-CLICK THE FIELD, THE PREVIOUS INSTRU…" at bounding box center [64, 135] width 71 height 31
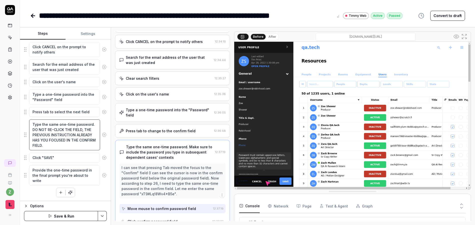
scroll to position [434, 0]
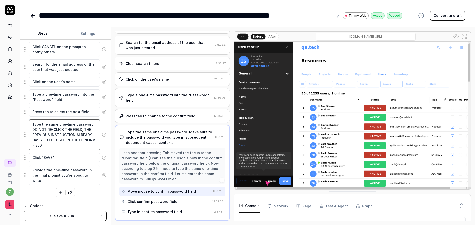
click at [78, 136] on textarea "Type the same one-time password. DO NOT RE-CLICK THE FIELD, THE PREVIOUS INSTRU…" at bounding box center [64, 135] width 71 height 31
click at [172, 202] on div "Click confirm password field" at bounding box center [153, 201] width 50 height 5
click at [73, 146] on textarea "Type the same one-time password. DO NOT RE-CLICK THE FIELD, THE PREVIOUS INSTRU…" at bounding box center [64, 135] width 71 height 31
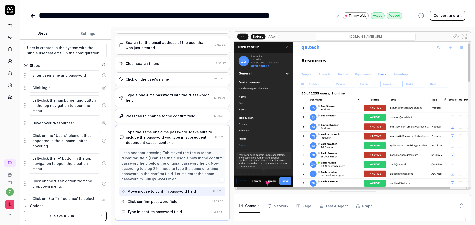
scroll to position [0, 0]
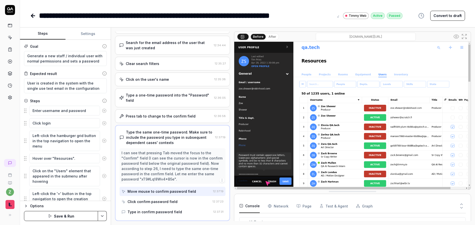
click at [102, 214] on html "**********" at bounding box center [237, 112] width 475 height 225
click at [73, 179] on div "Save" at bounding box center [78, 181] width 64 height 11
click at [13, 6] on icon at bounding box center [10, 10] width 10 height 10
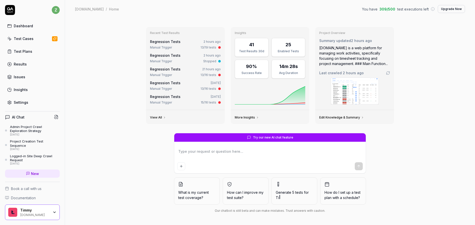
click at [28, 54] on div "Test Plans" at bounding box center [23, 51] width 19 height 5
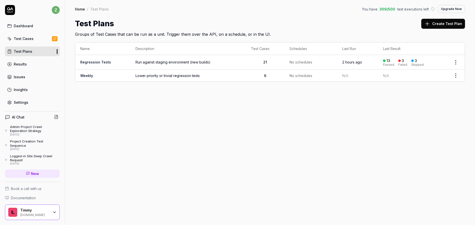
click at [458, 63] on html "z Dashboard Test Cases Test Plans Results Issues Insights Settings AI Chat Admi…" at bounding box center [237, 112] width 475 height 225
click at [431, 97] on div "Run Tests" at bounding box center [435, 94] width 48 height 11
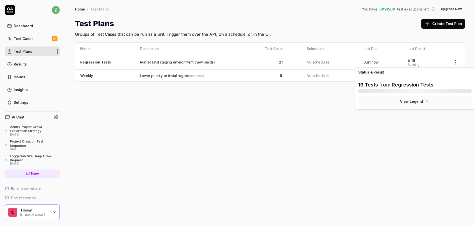
click at [421, 85] on link "Regression Tests" at bounding box center [413, 85] width 42 height 6
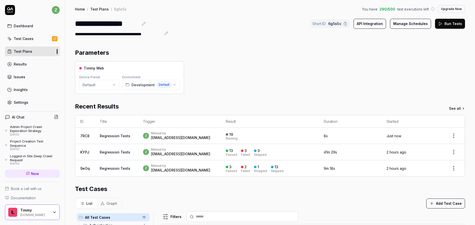
click at [192, 140] on td "z Manual by [PERSON_NAME][EMAIL_ADDRESS][DOMAIN_NAME]" at bounding box center [179, 136] width 83 height 16
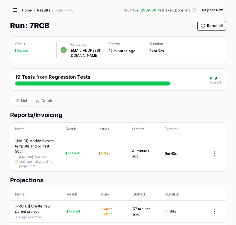
click at [16, 10] on icon at bounding box center [15, 10] width 4 height 0
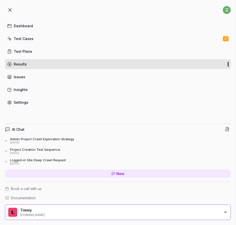
click at [10, 11] on icon at bounding box center [10, 10] width 6 height 6
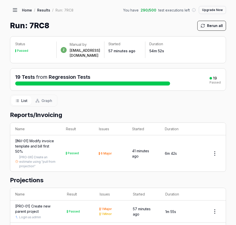
click at [28, 8] on link "Home" at bounding box center [27, 10] width 10 height 5
